Goal: Transaction & Acquisition: Purchase product/service

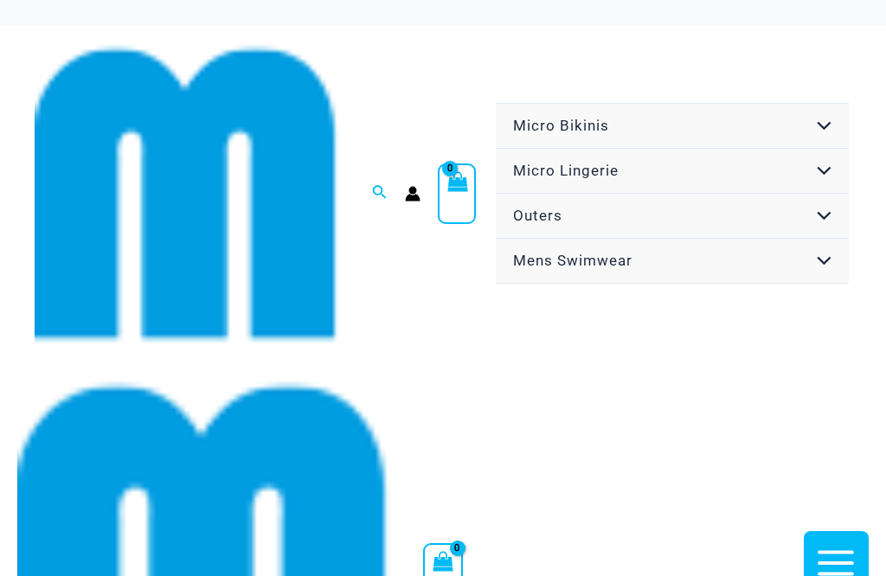
scroll to position [269, 0]
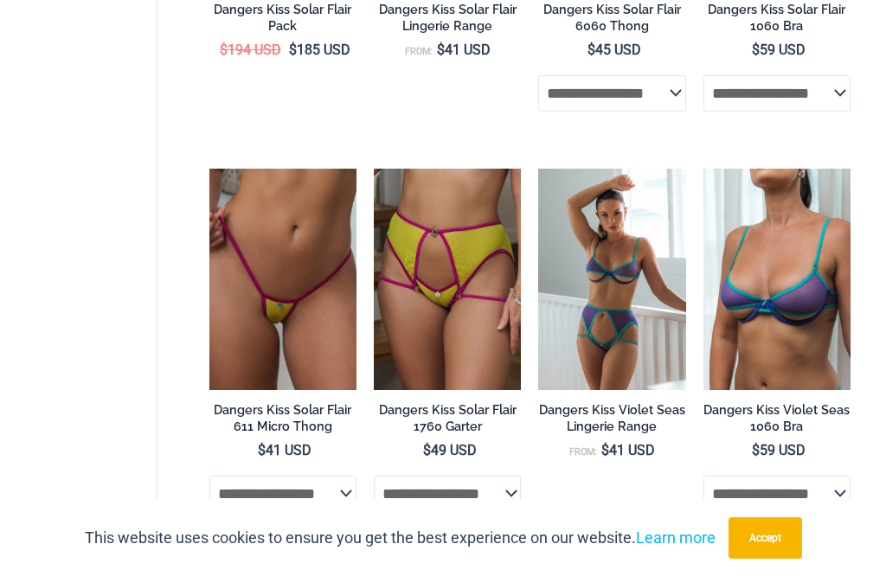
scroll to position [3716, 0]
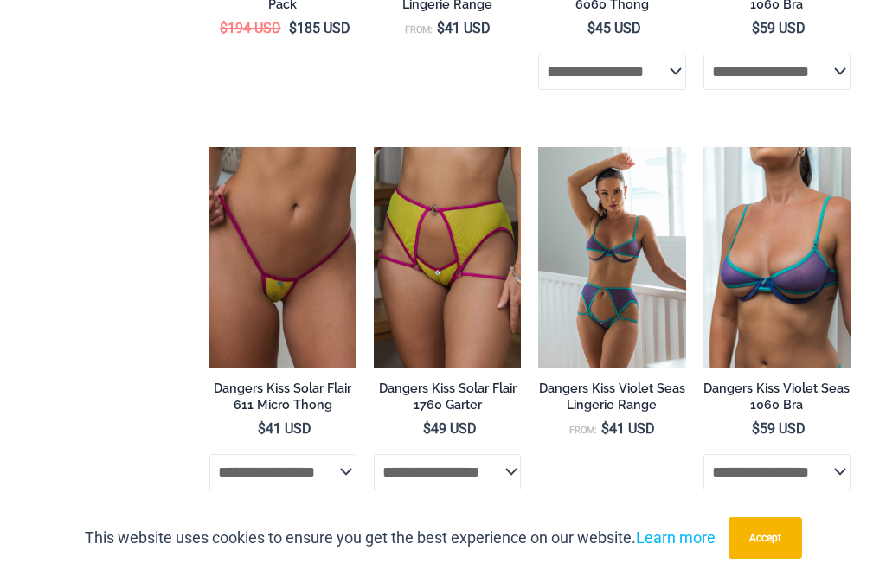
click at [704, 147] on img at bounding box center [704, 147] width 0 height 0
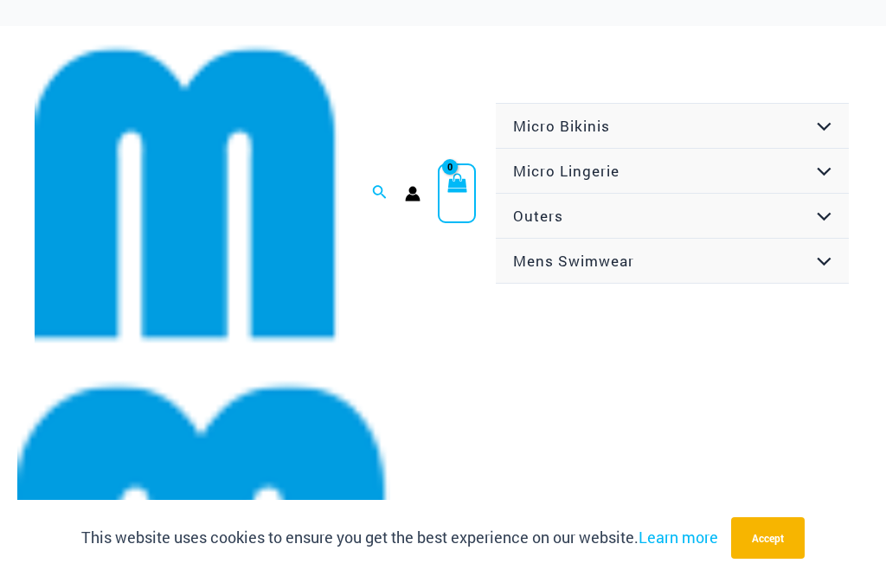
click at [779, 250] on link "Mens Swimwear" at bounding box center [672, 261] width 353 height 45
click at [594, 254] on link "Mens Swimwear" at bounding box center [672, 261] width 353 height 45
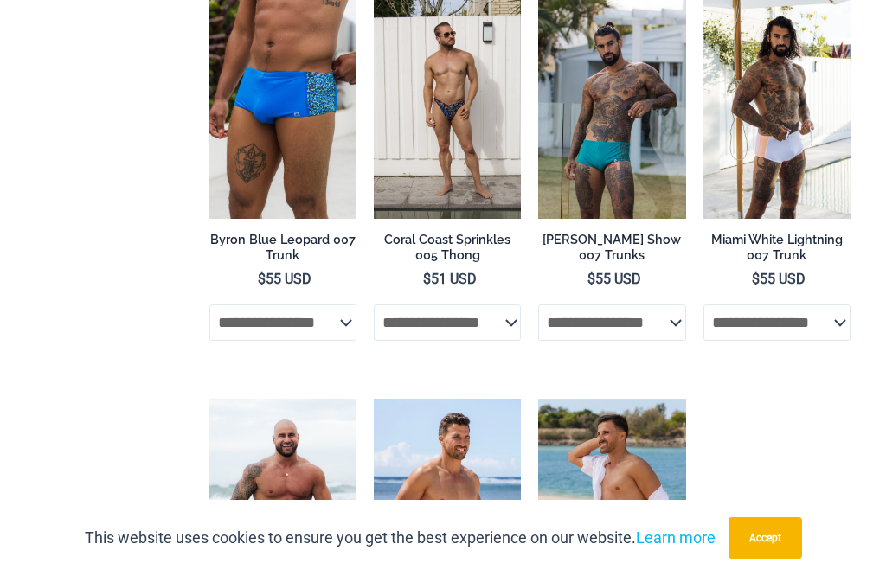
scroll to position [3096, 0]
